Goal: Transaction & Acquisition: Purchase product/service

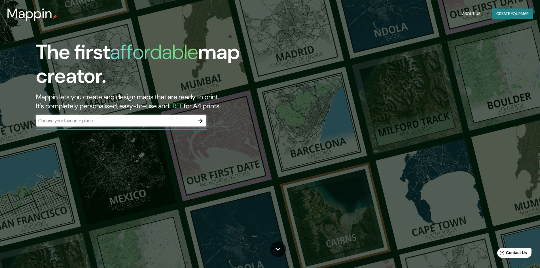
click at [154, 124] on div "​" at bounding box center [121, 120] width 170 height 11
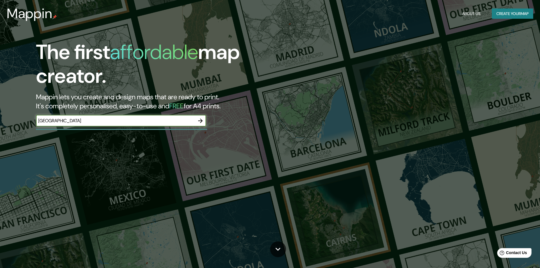
type input "cajamarca"
click at [203, 120] on icon "button" at bounding box center [200, 120] width 7 height 7
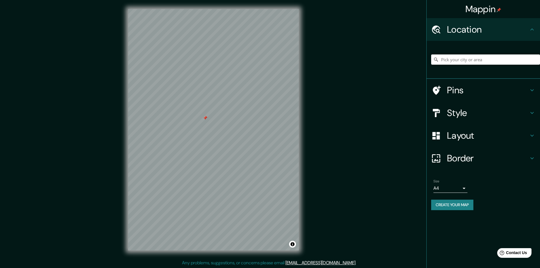
click at [203, 9] on div at bounding box center [213, 9] width 171 height 0
click at [464, 61] on input "Pick your city or area" at bounding box center [485, 59] width 109 height 10
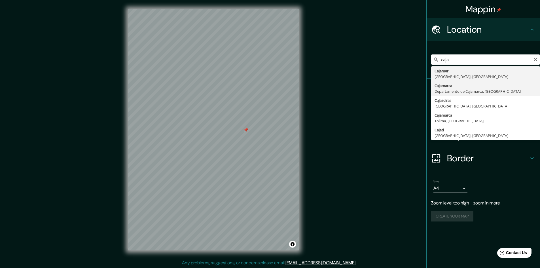
type input "Cajamarca, Departamento de Cajamarca, Perú"
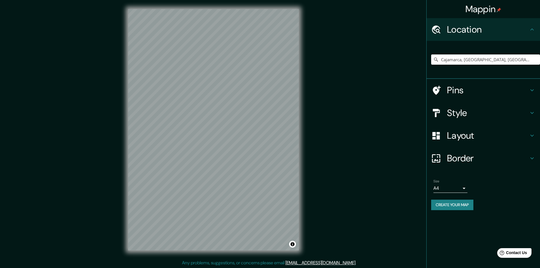
click at [527, 92] on h4 "Pins" at bounding box center [488, 89] width 82 height 11
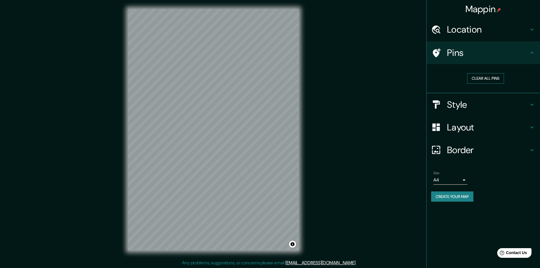
click at [498, 78] on button "Clear all pins" at bounding box center [485, 78] width 37 height 10
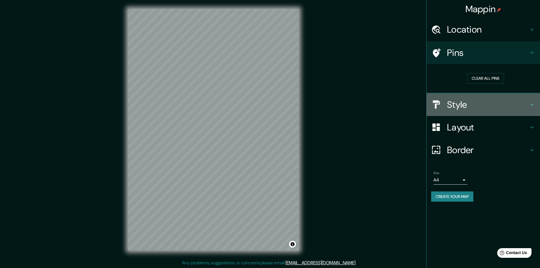
click at [518, 108] on h4 "Style" at bounding box center [488, 104] width 82 height 11
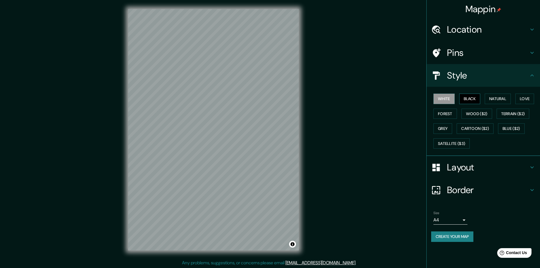
click at [471, 100] on button "Black" at bounding box center [469, 99] width 21 height 10
click at [491, 100] on button "Natural" at bounding box center [498, 99] width 26 height 10
click at [522, 99] on button "Love" at bounding box center [524, 99] width 19 height 10
click at [516, 113] on button "Terrain ($2)" at bounding box center [513, 114] width 33 height 10
click at [468, 116] on button "Wood ($2)" at bounding box center [476, 114] width 31 height 10
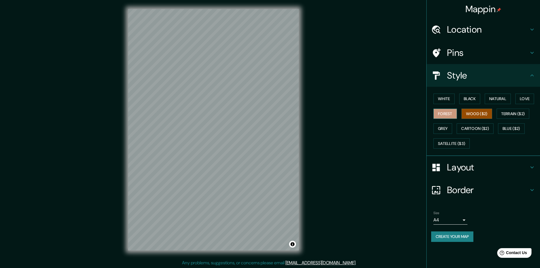
click at [442, 114] on button "Forest" at bounding box center [445, 114] width 24 height 10
click at [444, 130] on button "Grey" at bounding box center [442, 128] width 19 height 10
click at [467, 130] on button "Cartoon ($2)" at bounding box center [475, 128] width 37 height 10
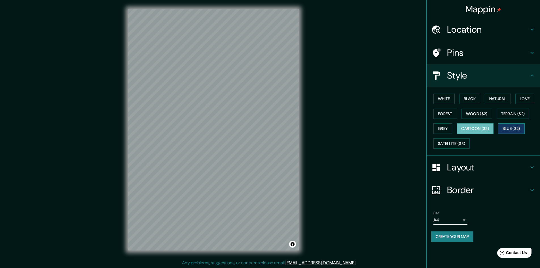
click at [500, 128] on button "Blue ($2)" at bounding box center [511, 128] width 27 height 10
click at [461, 143] on button "Satellite ($3)" at bounding box center [451, 143] width 36 height 10
click at [511, 126] on button "Blue ($2)" at bounding box center [511, 128] width 27 height 10
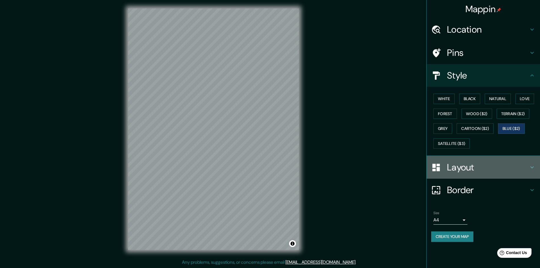
click at [478, 163] on h4 "Layout" at bounding box center [488, 167] width 82 height 11
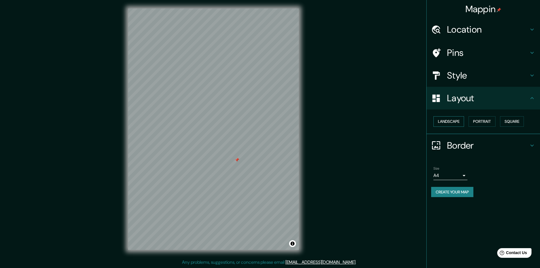
click at [454, 119] on button "Landscape" at bounding box center [448, 121] width 31 height 10
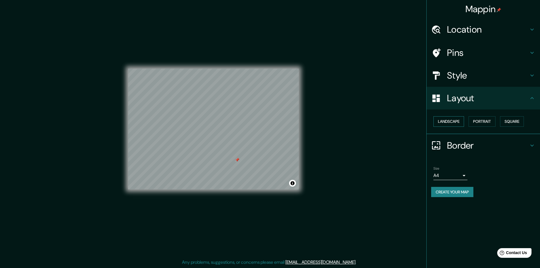
click at [454, 119] on button "Landscape" at bounding box center [448, 121] width 31 height 10
click at [481, 122] on button "Portrait" at bounding box center [481, 121] width 27 height 10
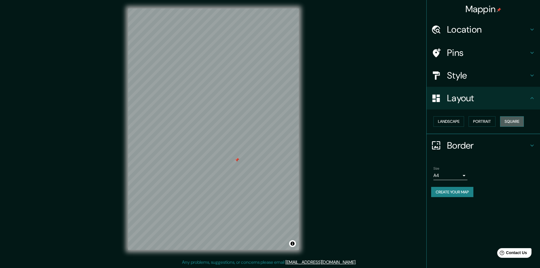
click at [503, 120] on button "Square" at bounding box center [512, 121] width 24 height 10
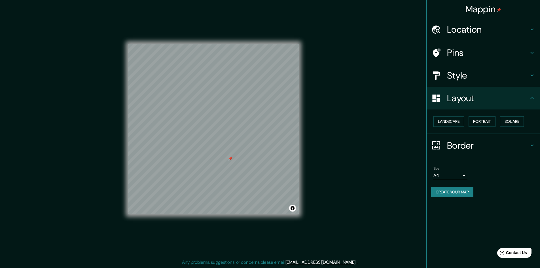
click at [463, 190] on button "Create your map" at bounding box center [452, 192] width 42 height 10
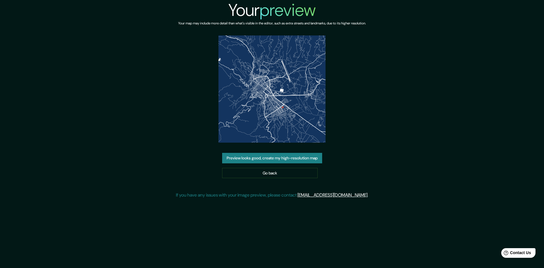
click at [295, 160] on button "Preview looks good, create my high-resolution map" at bounding box center [272, 158] width 100 height 10
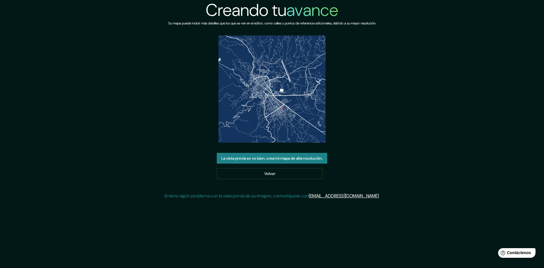
click at [394, 137] on div "Creando tu avance Su mapa puede incluir más detalles que los que se ven en el e…" at bounding box center [272, 102] width 544 height 204
click at [299, 157] on font "La vista previa se ve bien, crea mi mapa de alta resolución." at bounding box center [271, 158] width 101 height 5
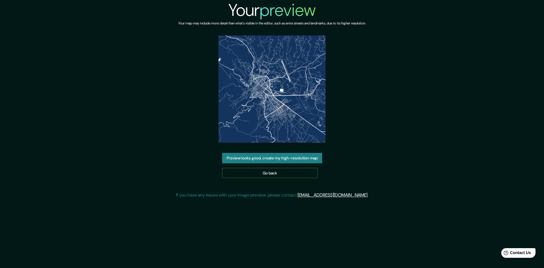
click at [292, 173] on link "Go back" at bounding box center [270, 173] width 96 height 10
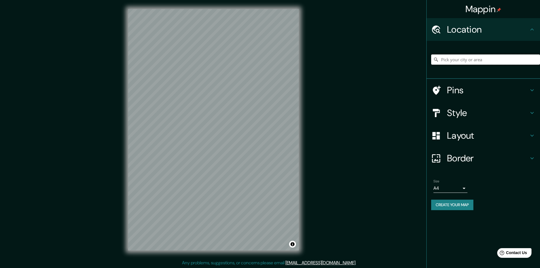
click at [453, 61] on input "Pick your city or area" at bounding box center [485, 59] width 109 height 10
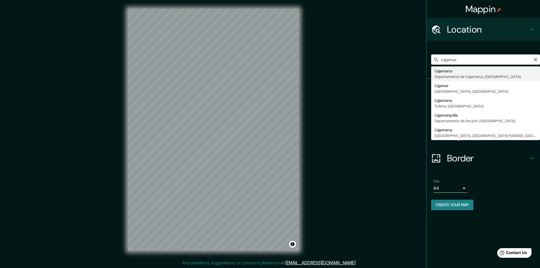
type input "Cajamarca, Departamento de Cajamarca, Perú"
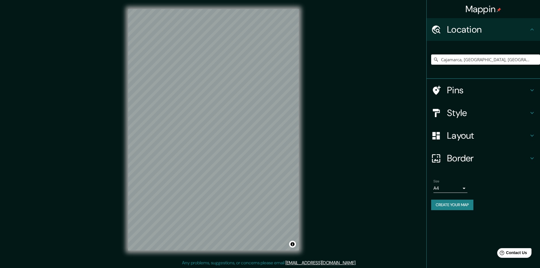
click at [442, 206] on button "Create your map" at bounding box center [452, 205] width 42 height 10
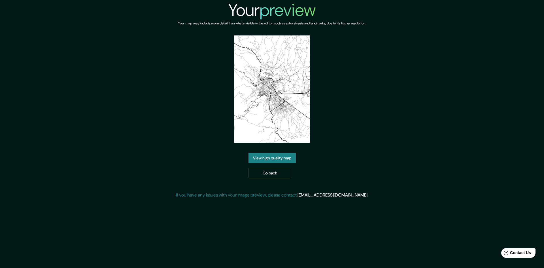
click at [285, 163] on div "View high quality map Go back" at bounding box center [272, 165] width 47 height 25
click at [287, 159] on link "View high quality map" at bounding box center [272, 158] width 47 height 10
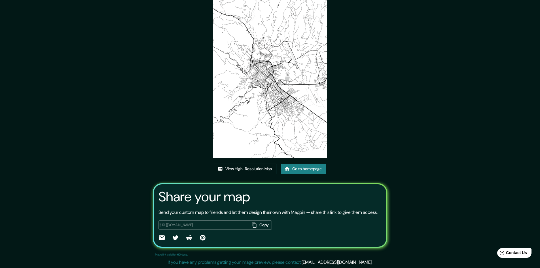
scroll to position [35, 0]
click at [266, 164] on link "View High-Resolution Map" at bounding box center [245, 169] width 62 height 10
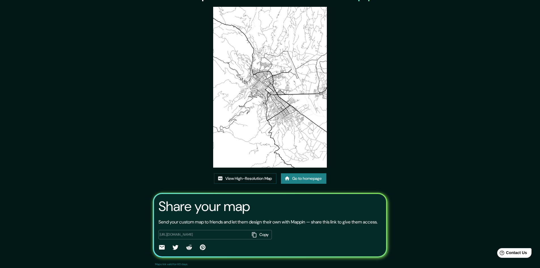
scroll to position [0, 0]
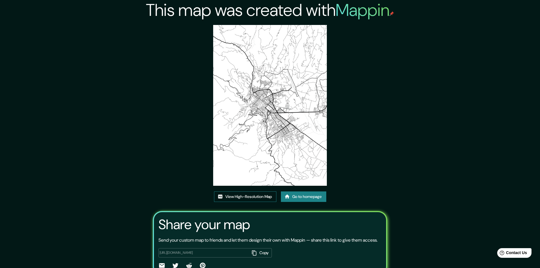
click at [267, 197] on link "View High-Resolution Map" at bounding box center [245, 196] width 62 height 10
click at [302, 200] on link "Go to homepage" at bounding box center [303, 196] width 45 height 10
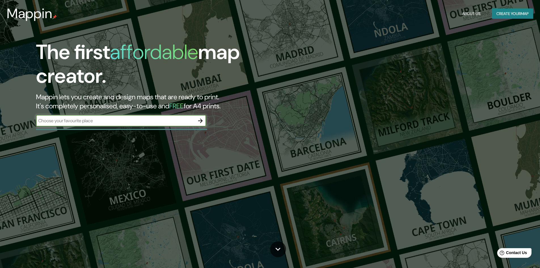
click at [502, 16] on button "Create your map" at bounding box center [512, 14] width 41 height 10
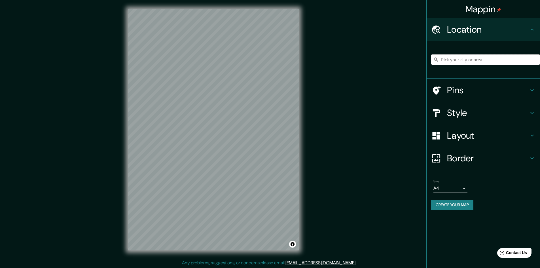
click at [449, 60] on input "Pick your city or area" at bounding box center [485, 59] width 109 height 10
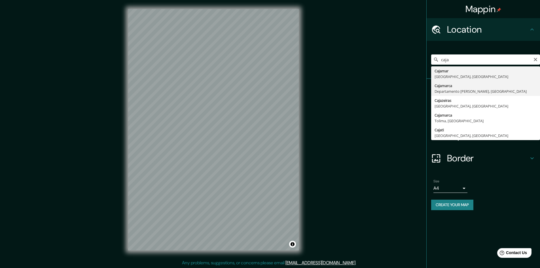
type input "Cajamarca, Departamento de Cajamarca, Perú"
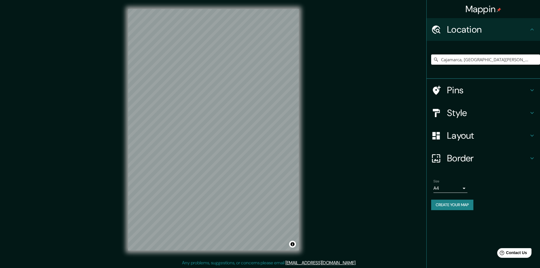
scroll to position [1, 0]
click at [468, 187] on div "Size A4 single" at bounding box center [483, 186] width 104 height 18
click at [459, 189] on body "Mappin Location Cajamarca, Departamento de Cajamarca, Perú Pins Style Layout Bo…" at bounding box center [270, 133] width 540 height 268
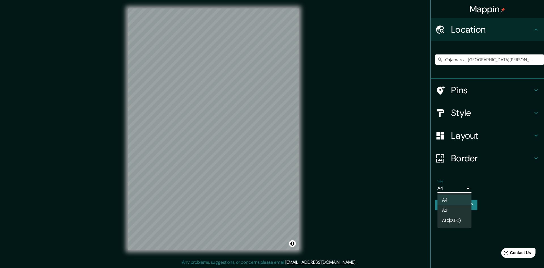
click at [495, 218] on div at bounding box center [272, 134] width 544 height 268
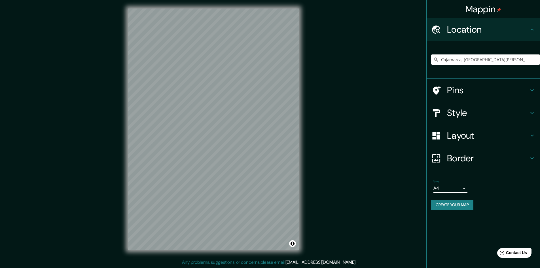
click at [439, 207] on button "Create your map" at bounding box center [452, 205] width 42 height 10
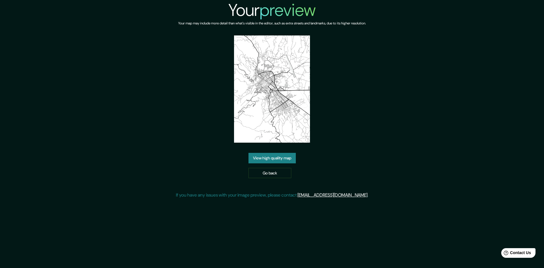
click at [287, 160] on link "View high quality map" at bounding box center [272, 158] width 47 height 10
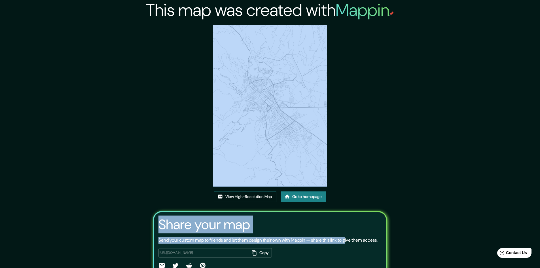
click at [362, 175] on div "This map was created with Mappin View High-Resolution Map Go to homepage Share …" at bounding box center [270, 148] width 248 height 296
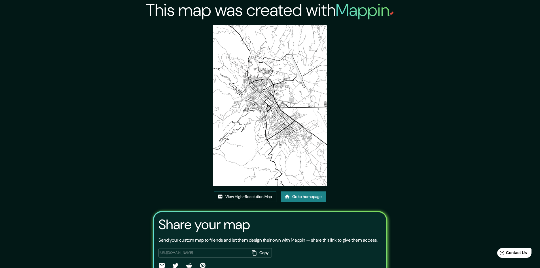
click at [392, 162] on div "This map was created with Mappin View High-Resolution Map Go to homepage Share …" at bounding box center [270, 148] width 248 height 296
click at [355, 100] on div "This map was created with Mappin View High-Resolution Map Go to homepage Share …" at bounding box center [270, 148] width 248 height 296
click at [480, 108] on div "This map was created with Mappin View High-Resolution Map Go to homepage Share …" at bounding box center [270, 148] width 540 height 296
